Goal: Task Accomplishment & Management: Use online tool/utility

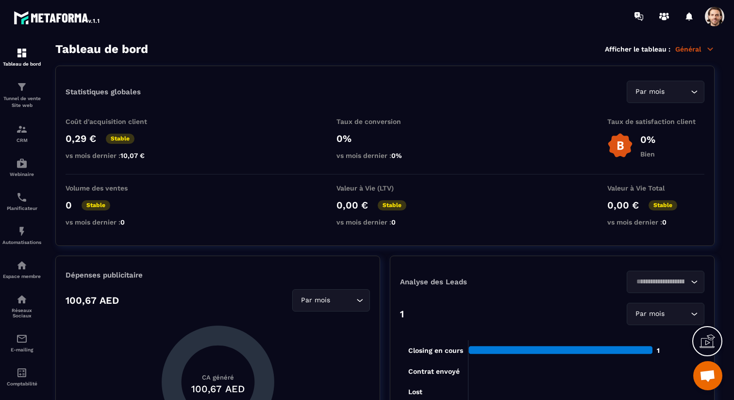
click at [724, 16] on span at bounding box center [714, 16] width 19 height 19
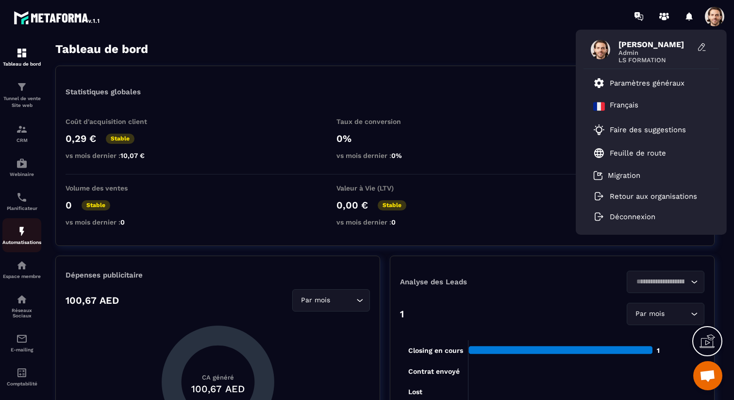
click at [23, 241] on div "Automatisations" at bounding box center [21, 234] width 39 height 19
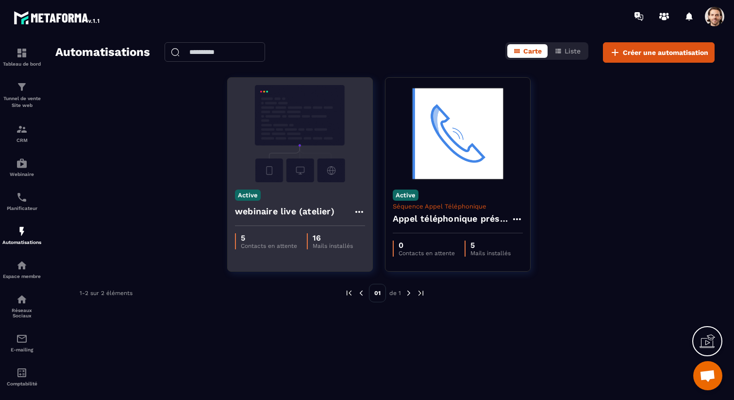
click at [306, 208] on h4 "webinaire live (atelier)" at bounding box center [285, 212] width 100 height 14
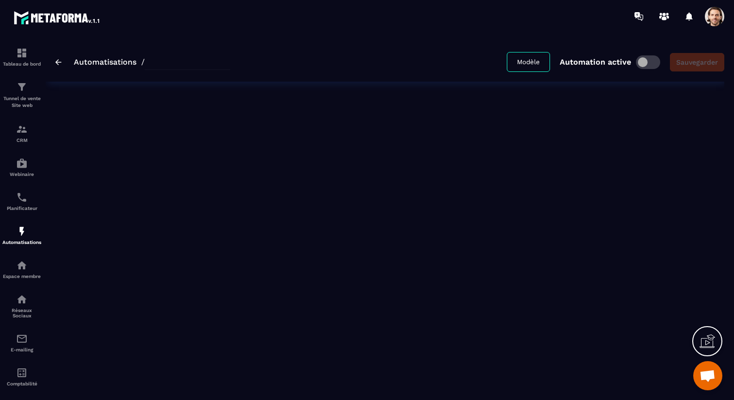
type input "**********"
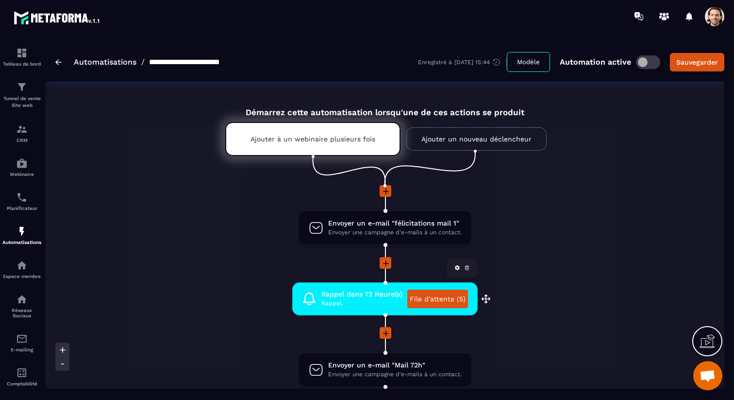
click at [427, 300] on link "File d'attente (5)" at bounding box center [438, 299] width 61 height 18
click at [430, 304] on link "File d'attente (5)" at bounding box center [438, 299] width 61 height 18
